Goal: Task Accomplishment & Management: Complete application form

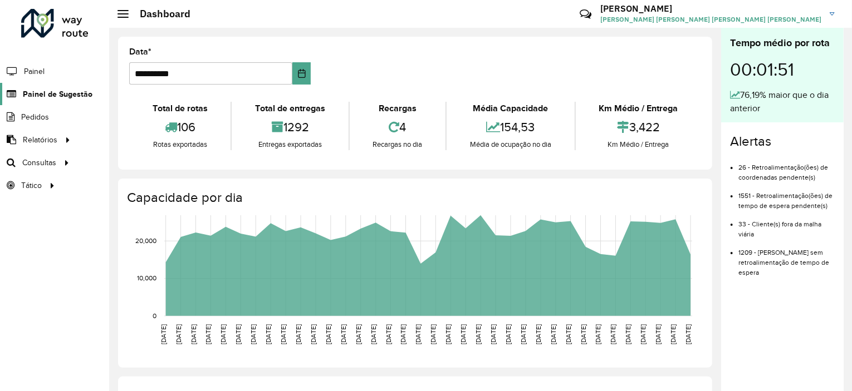
click at [61, 95] on span "Painel de Sugestão" at bounding box center [58, 95] width 70 height 12
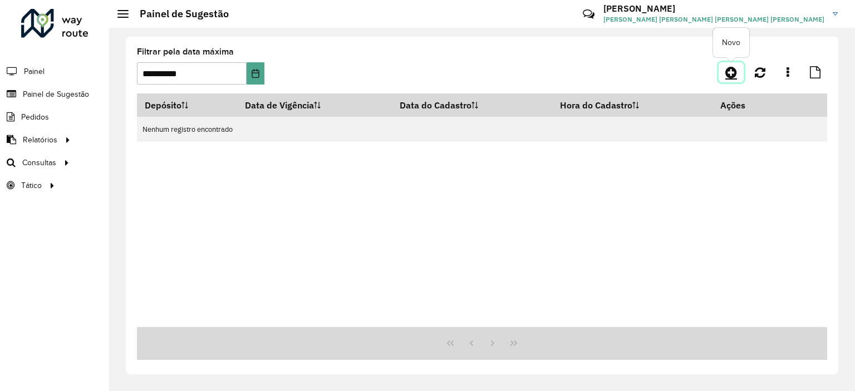
click at [726, 70] on icon at bounding box center [731, 72] width 12 height 13
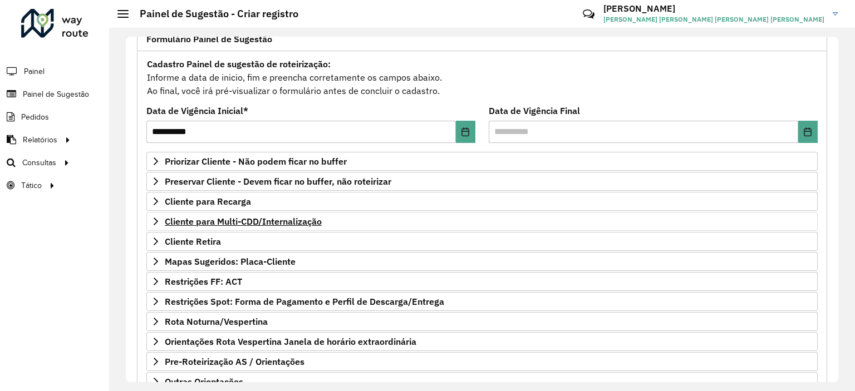
scroll to position [87, 0]
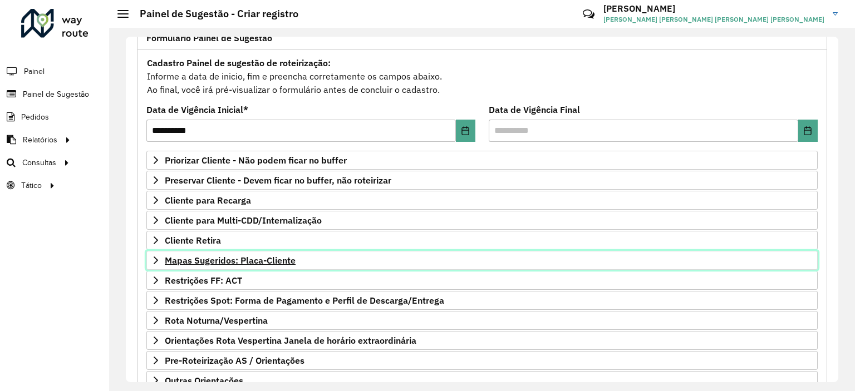
click at [160, 259] on link "Mapas Sugeridos: Placa-Cliente" at bounding box center [481, 260] width 671 height 19
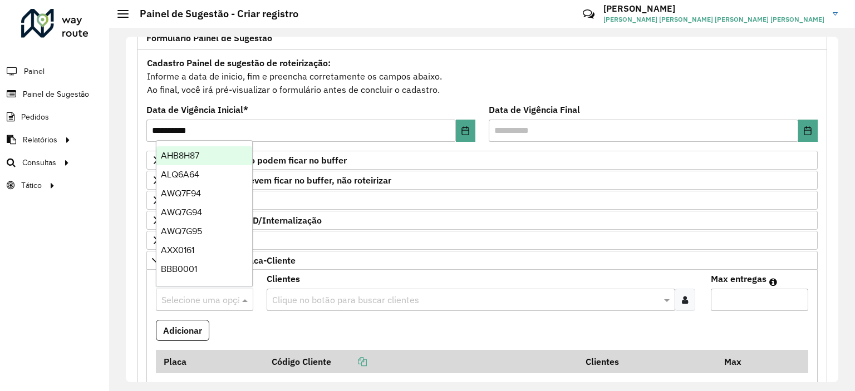
click at [218, 298] on input "text" at bounding box center [193, 300] width 64 height 13
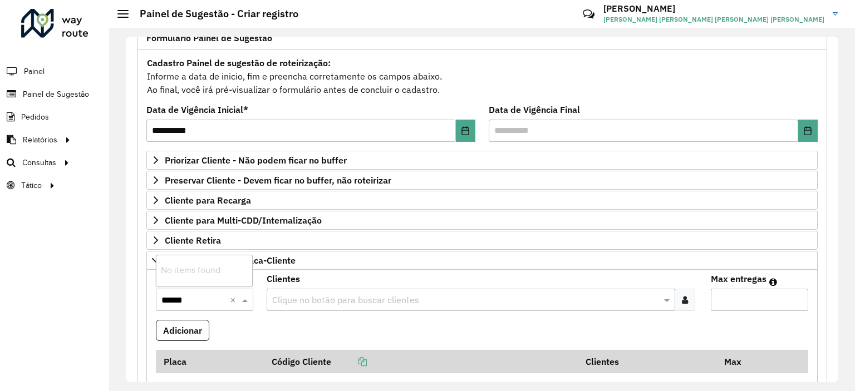
type input "*****"
click at [210, 271] on div "CLK1155" at bounding box center [204, 270] width 96 height 19
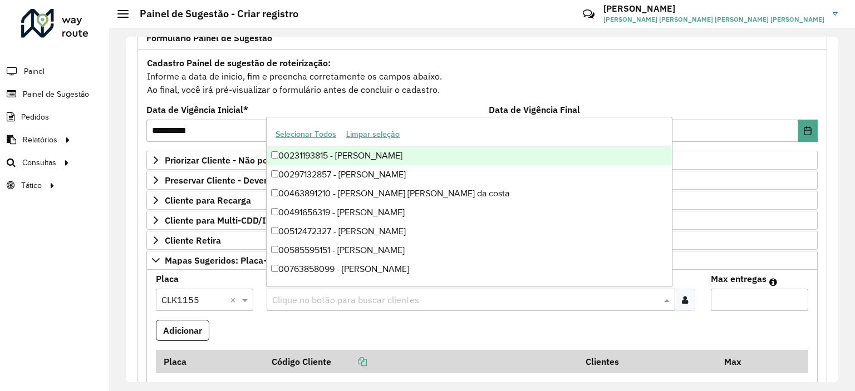
click at [341, 299] on input "text" at bounding box center [464, 300] width 391 height 13
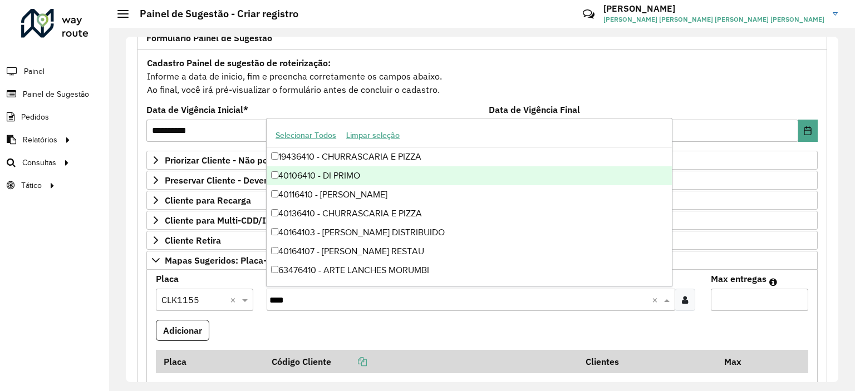
type input "*****"
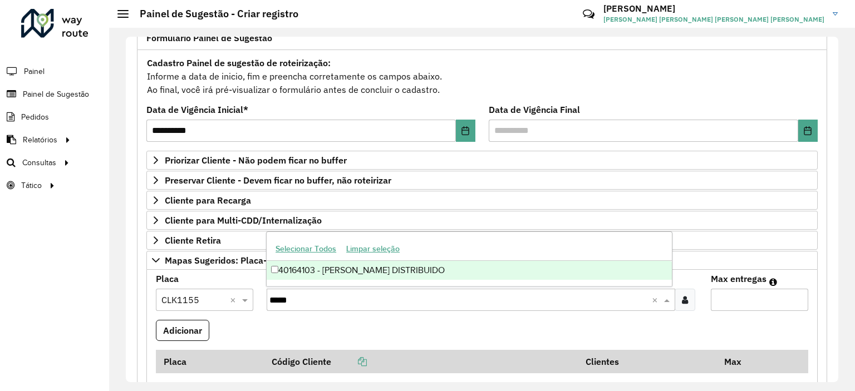
click at [347, 271] on div "40164103 - [PERSON_NAME] DISTRIBUIDO" at bounding box center [469, 270] width 405 height 19
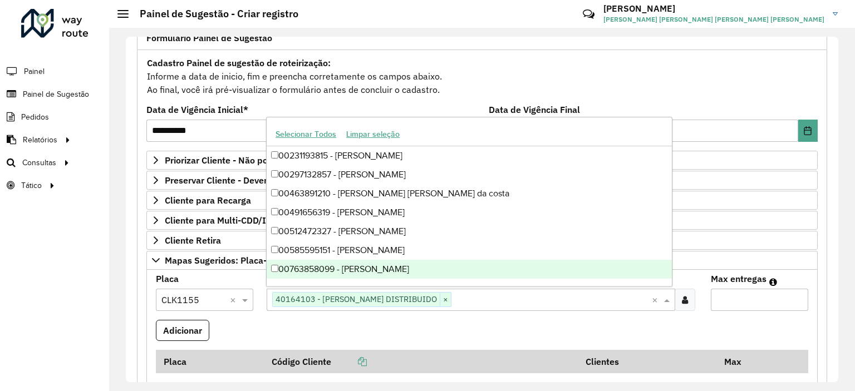
click at [557, 320] on formly-field "Adicionar" at bounding box center [482, 335] width 666 height 30
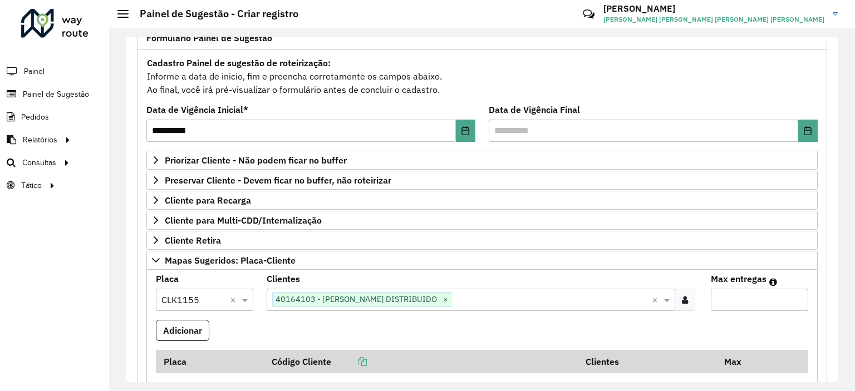
click at [730, 305] on input "Max entregas" at bounding box center [759, 300] width 97 height 22
type input "*"
click at [171, 331] on button "Adicionar" at bounding box center [182, 330] width 53 height 21
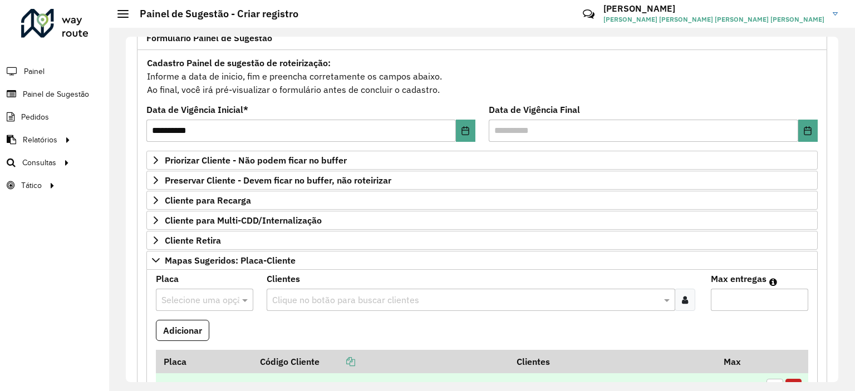
scroll to position [428, 0]
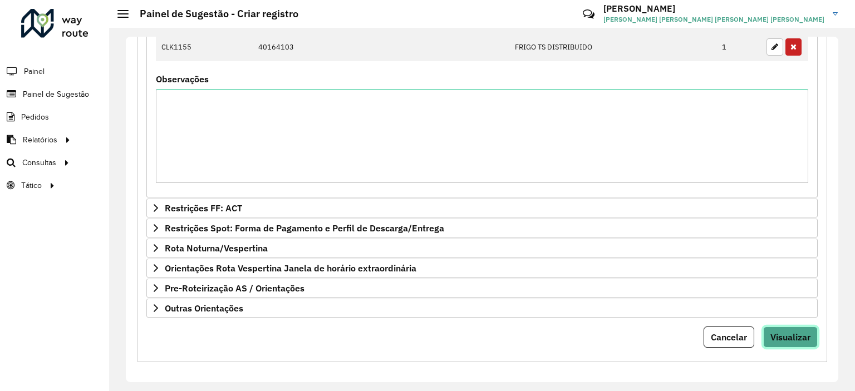
click at [794, 332] on span "Visualizar" at bounding box center [790, 337] width 40 height 11
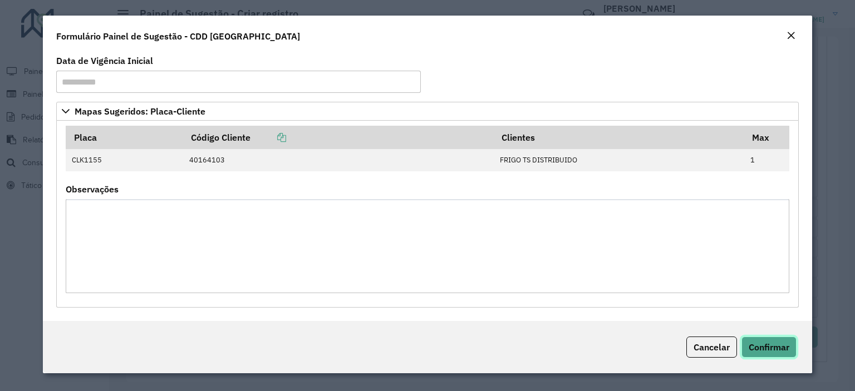
click at [769, 351] on span "Confirmar" at bounding box center [769, 347] width 41 height 11
